Goal: Check status: Check status

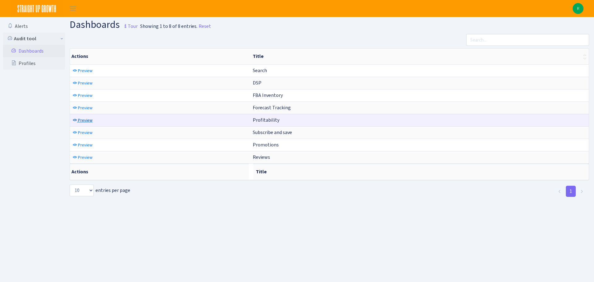
click at [79, 121] on span "Preview" at bounding box center [85, 120] width 15 height 6
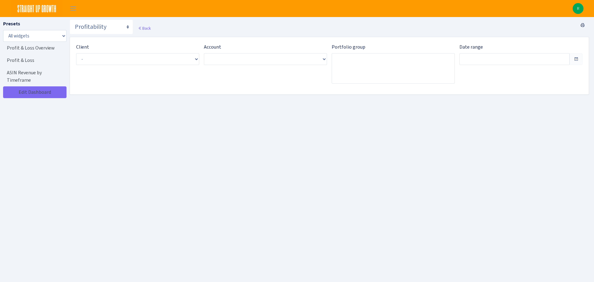
type input "Sep 3, 2025 - Oct 2, 2025"
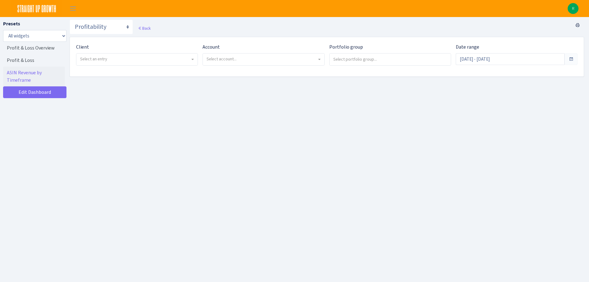
click at [92, 61] on span "Select an entry" at bounding box center [93, 59] width 27 height 6
select select "481"
select select
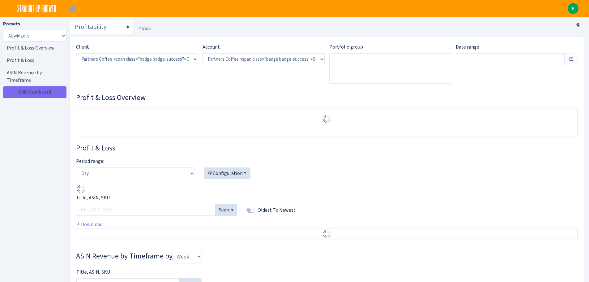
select select "2242985598963294"
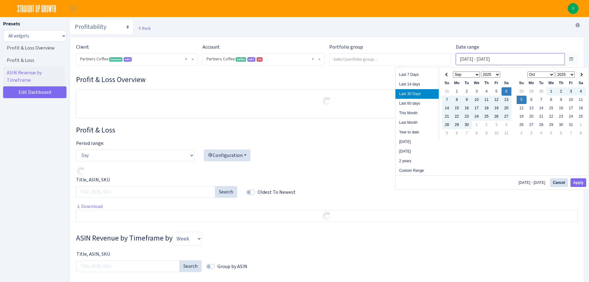
click at [489, 59] on input "Sep 6, 2025 - Oct 5, 2025" at bounding box center [510, 59] width 109 height 12
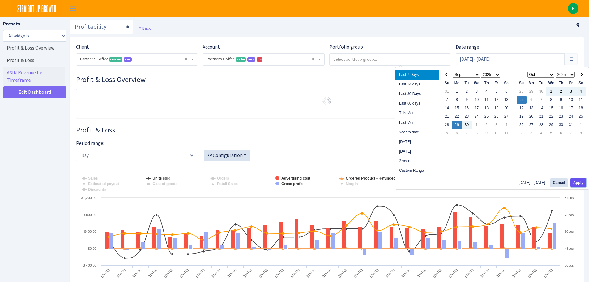
click at [581, 181] on button "Apply" at bounding box center [579, 182] width 16 height 9
type input "[DATE] - [DATE]"
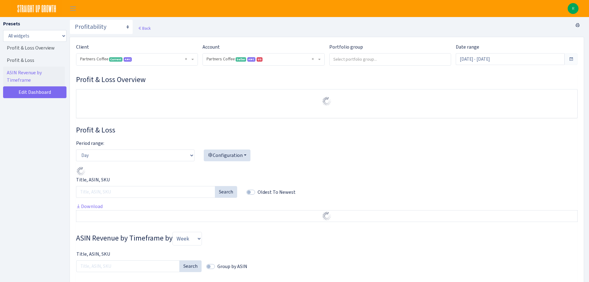
select select "2242985598963294"
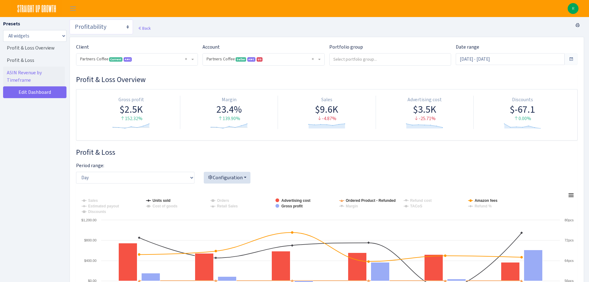
click at [118, 28] on select "Search DSP FBA Inventory Forecast Tracking Profitability Subscribe and save Pro…" at bounding box center [101, 26] width 63 height 15
select select "https://straightupgrowth.com/admin/dashboard/25/show"
click at [70, 19] on select "Search DSP FBA Inventory Forecast Tracking Profitability Subscribe and save Pro…" at bounding box center [101, 26] width 63 height 15
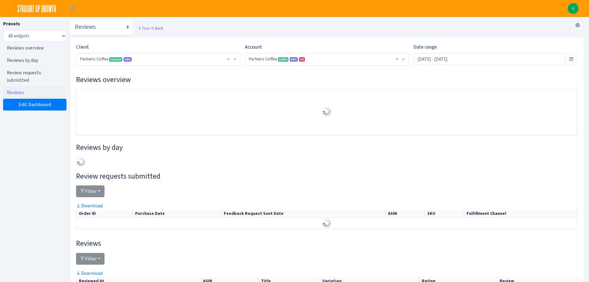
select select "2242985598963294"
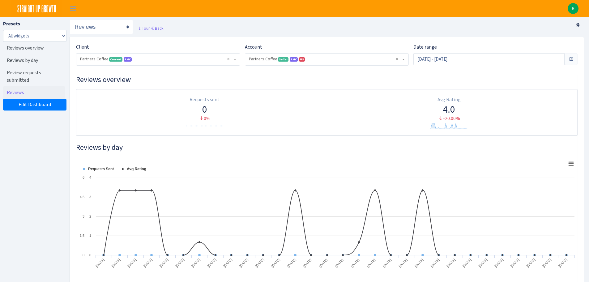
click at [567, 59] on span at bounding box center [571, 59] width 13 height 12
click at [516, 61] on input "[DATE] - [DATE]" at bounding box center [489, 59] width 151 height 12
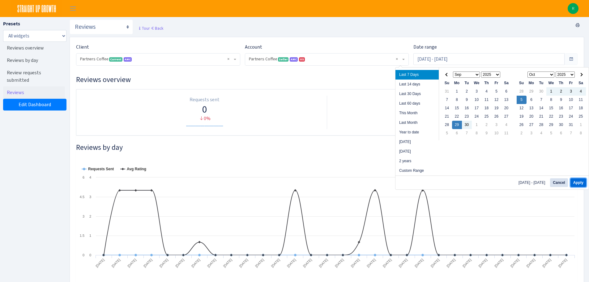
click at [580, 180] on button "Apply" at bounding box center [579, 182] width 16 height 9
type input "[DATE] - [DATE]"
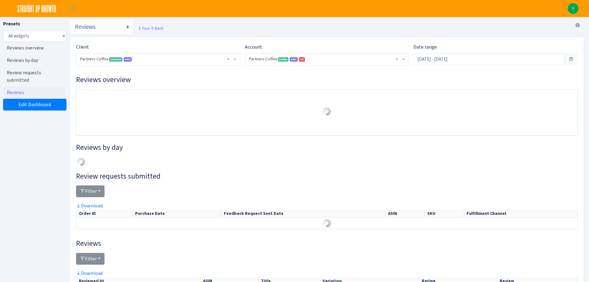
select select "2242985598963294"
